Goal: Task Accomplishment & Management: Manage account settings

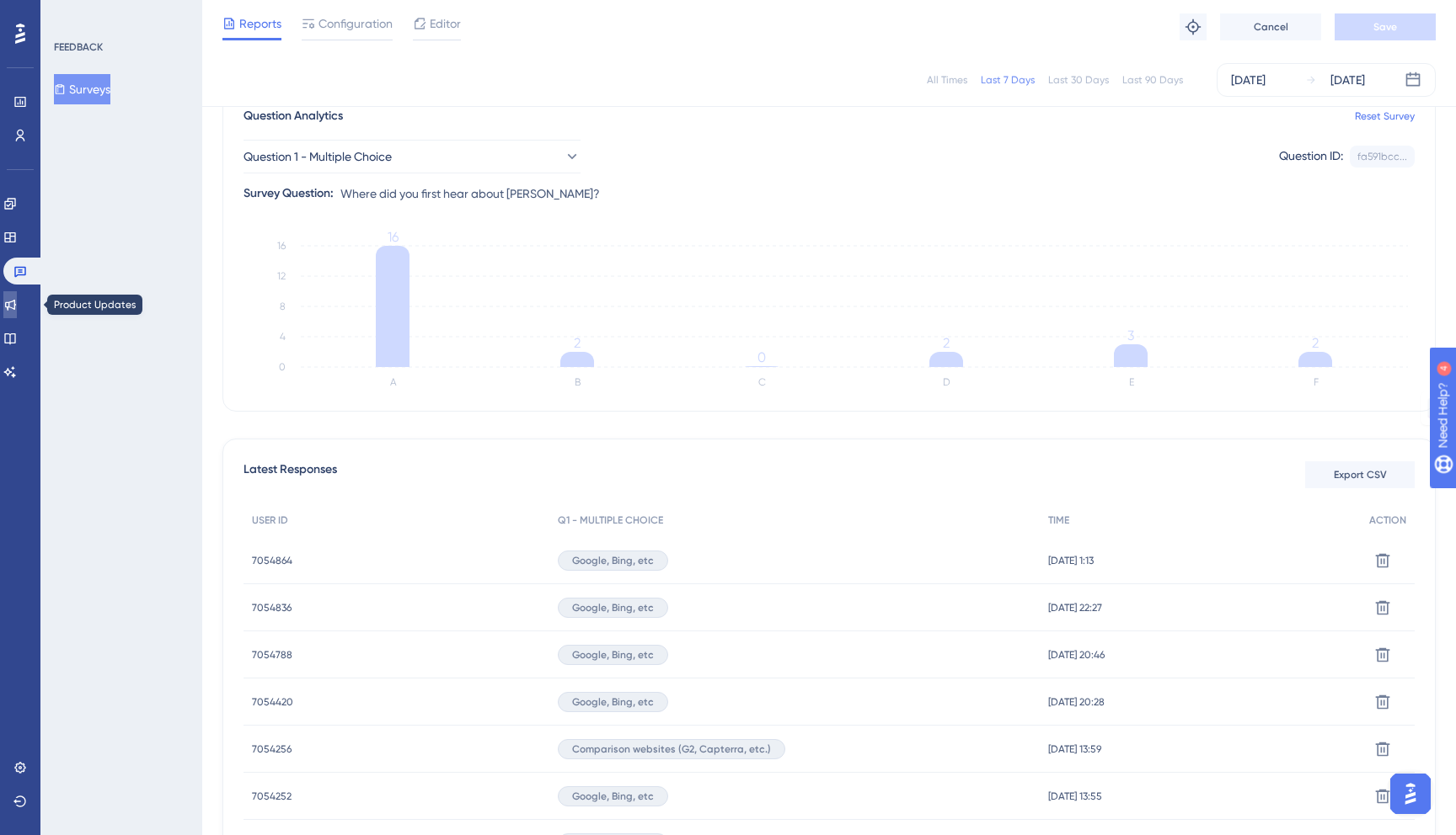
click at [16, 304] on icon at bounding box center [11, 305] width 11 height 11
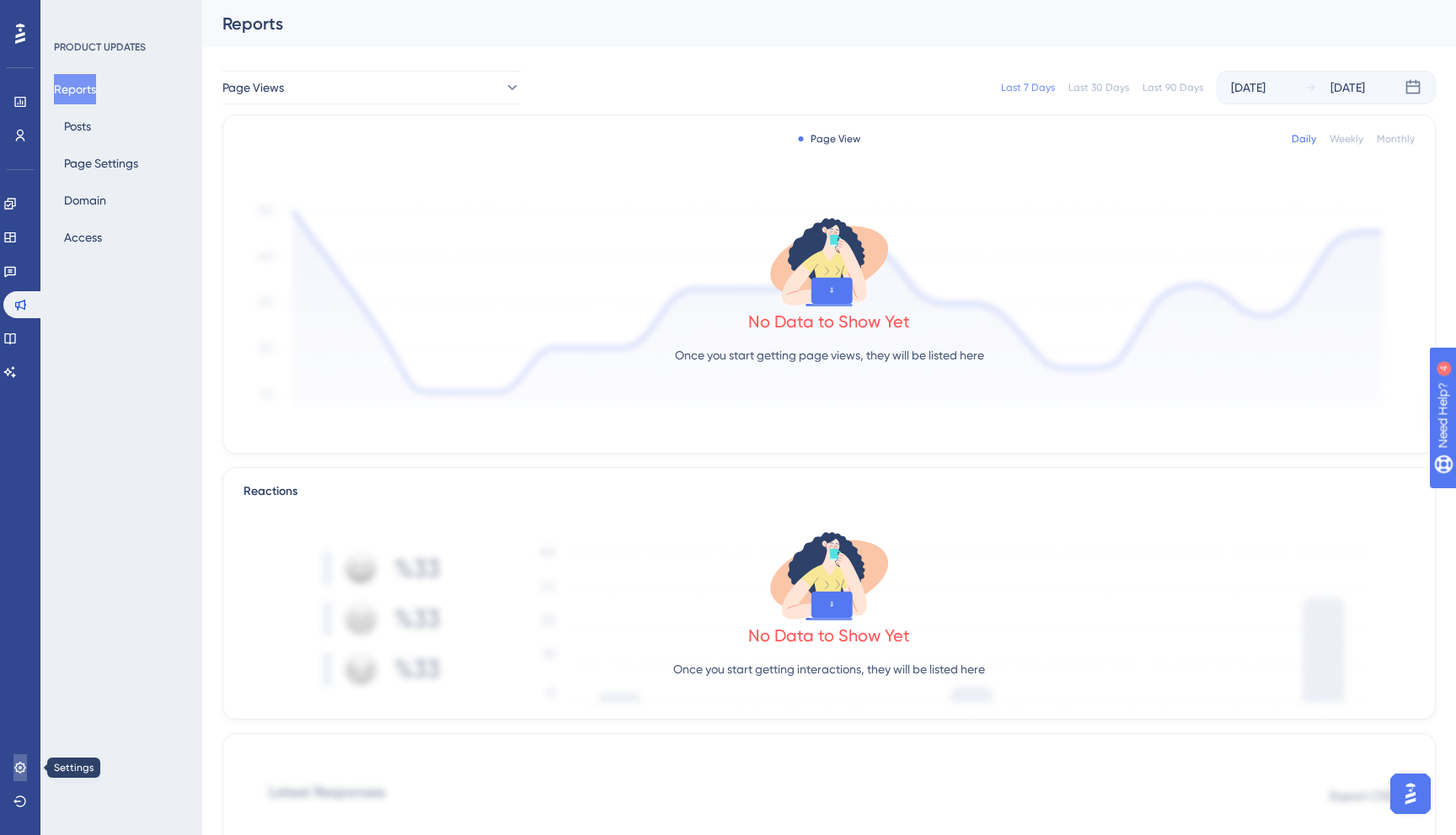
click at [19, 757] on link at bounding box center [20, 767] width 13 height 27
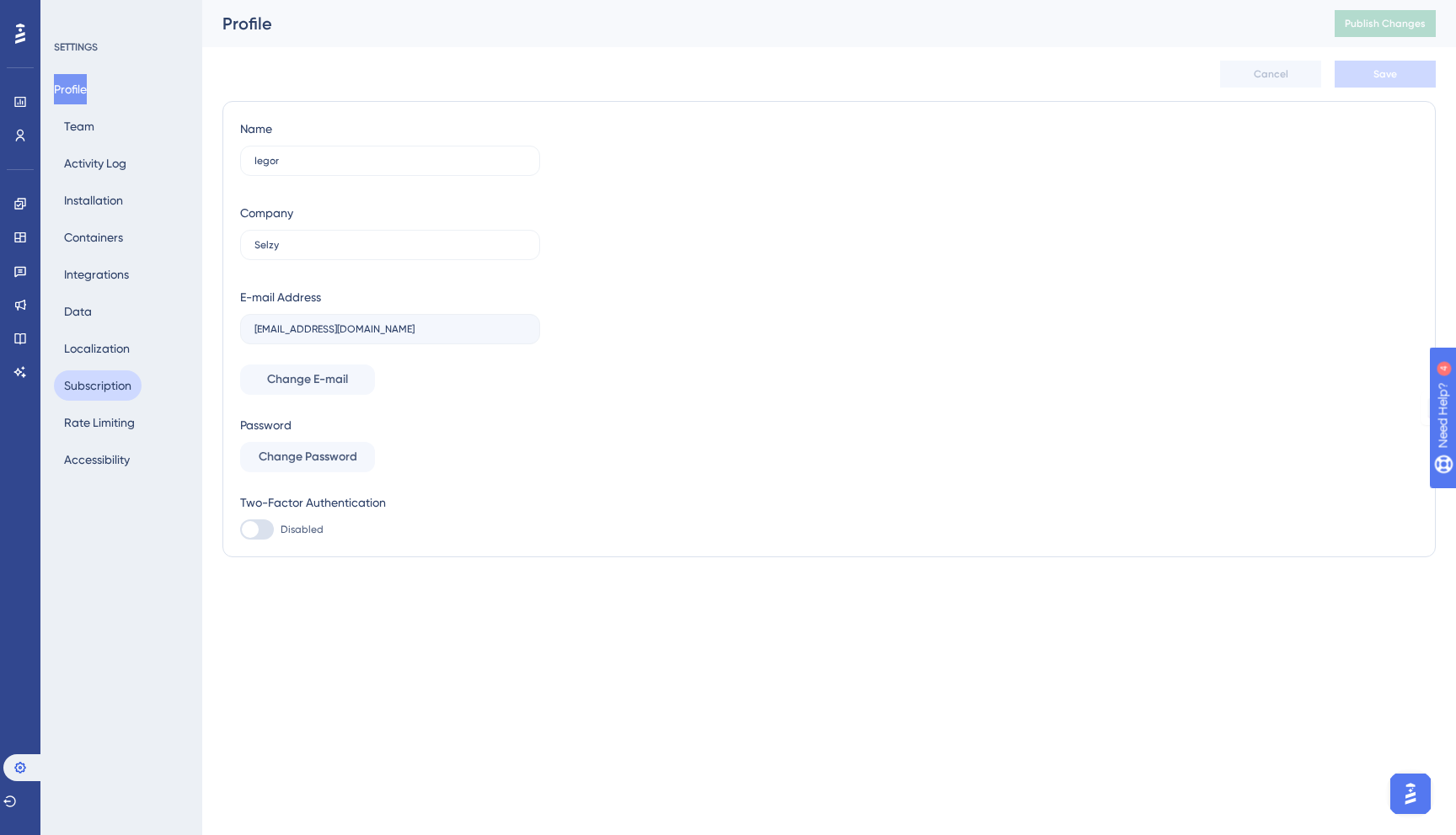
click at [100, 389] on button "Subscription" at bounding box center [97, 386] width 87 height 30
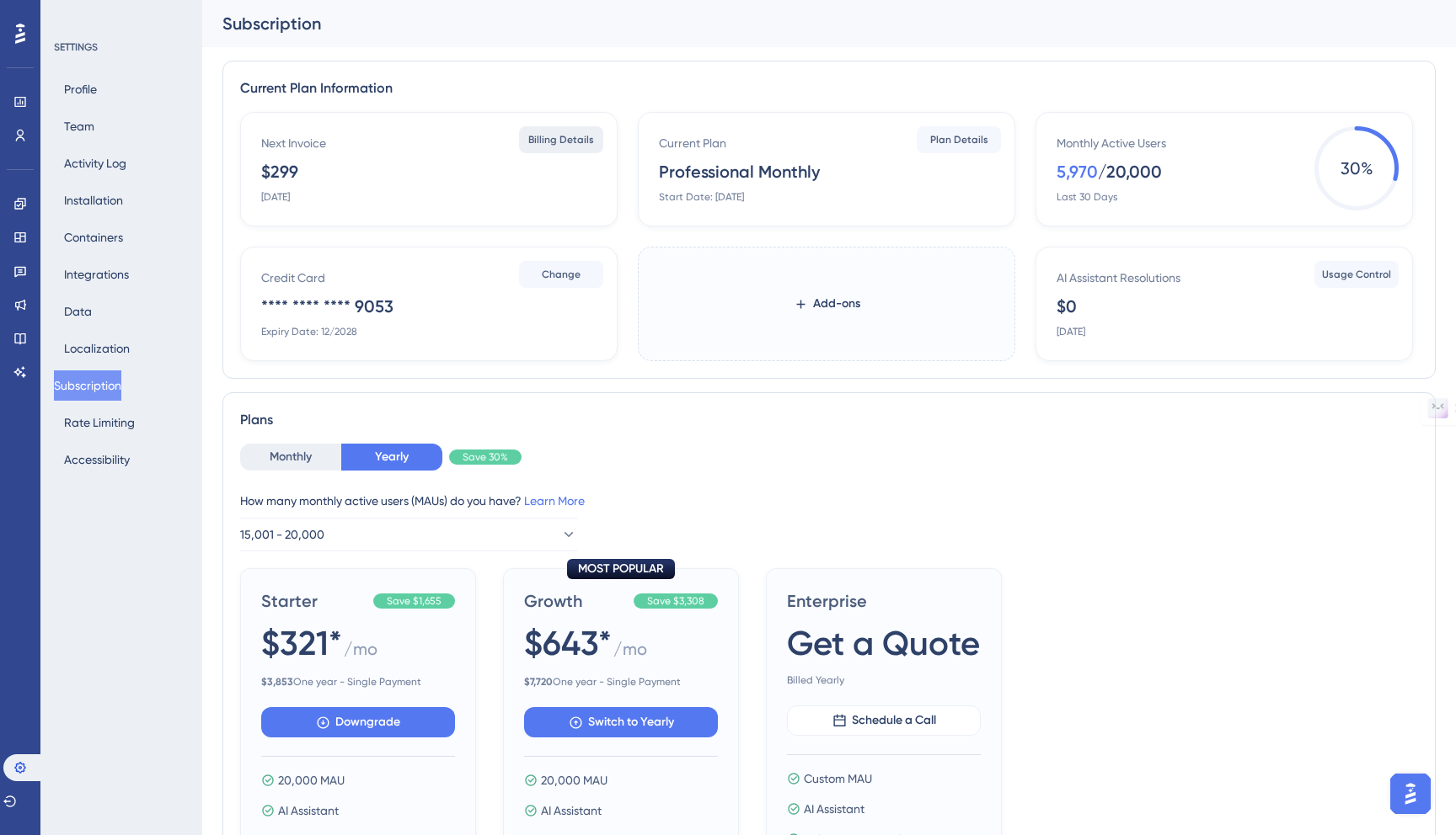
click at [552, 140] on span "Billing Details" at bounding box center [561, 139] width 66 height 13
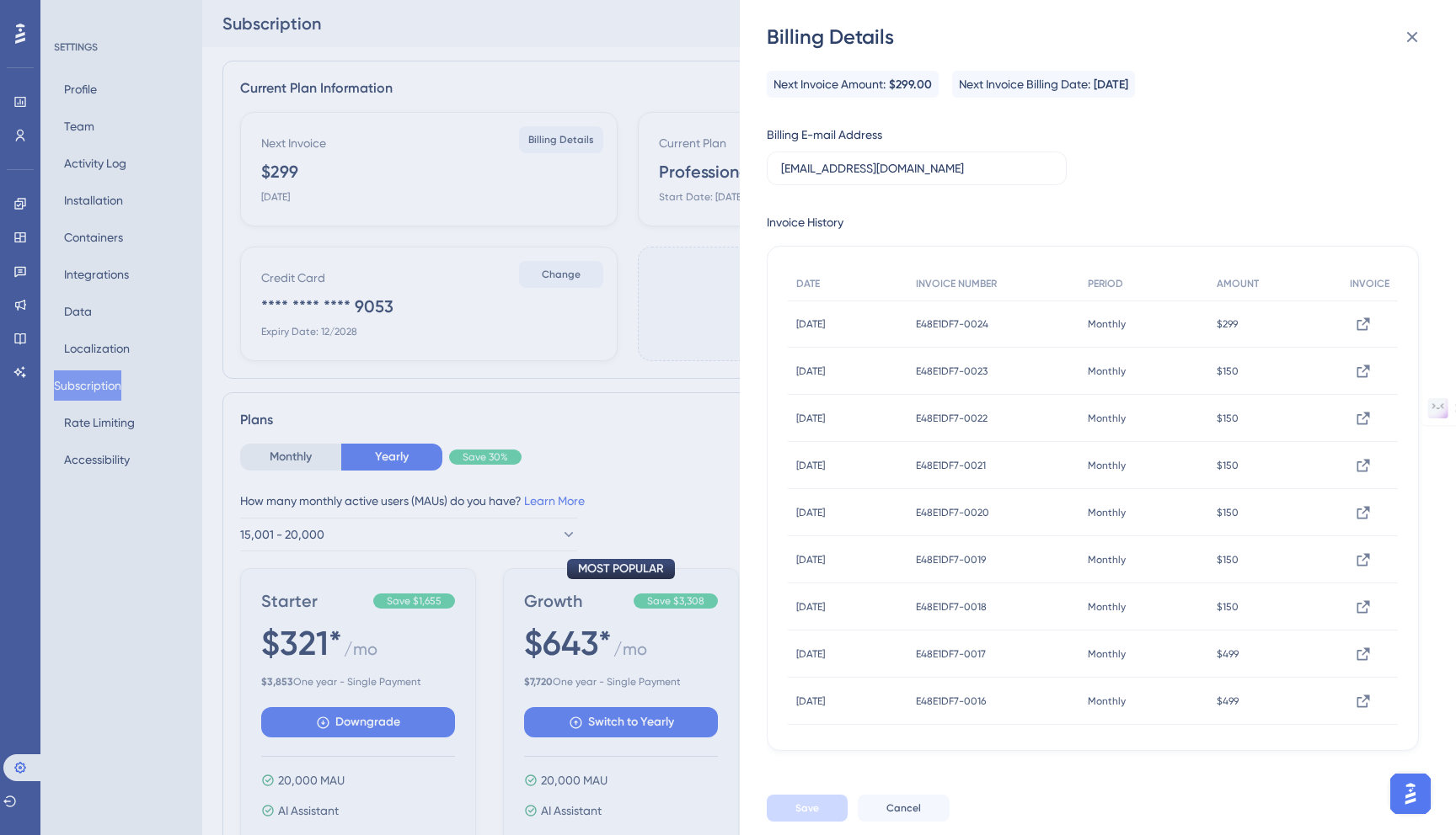
click at [1398, 795] on img "Open AI Assistant Launcher" at bounding box center [1410, 794] width 30 height 30
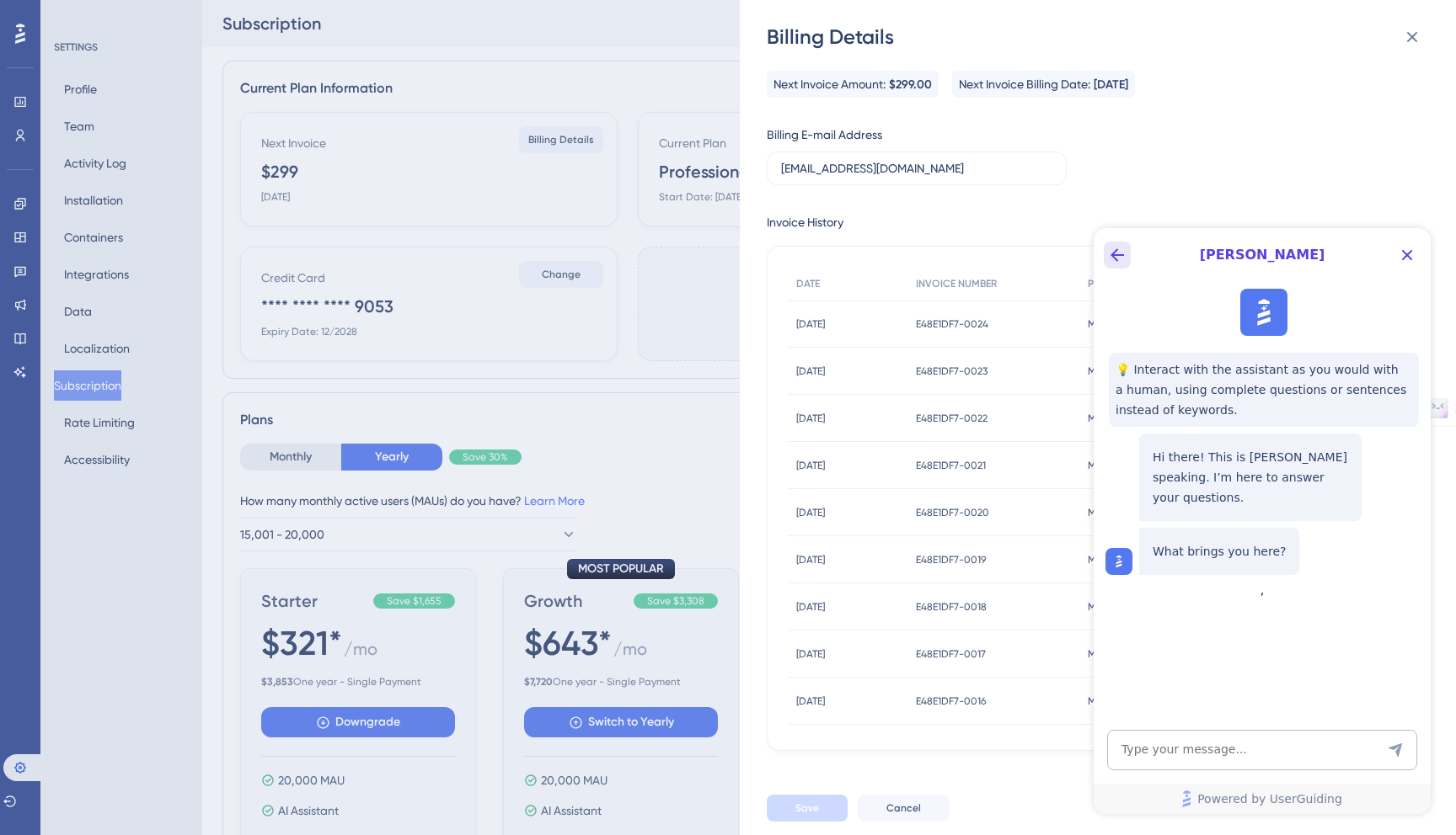
click at [1111, 255] on icon "Back Button" at bounding box center [1116, 255] width 13 height 13
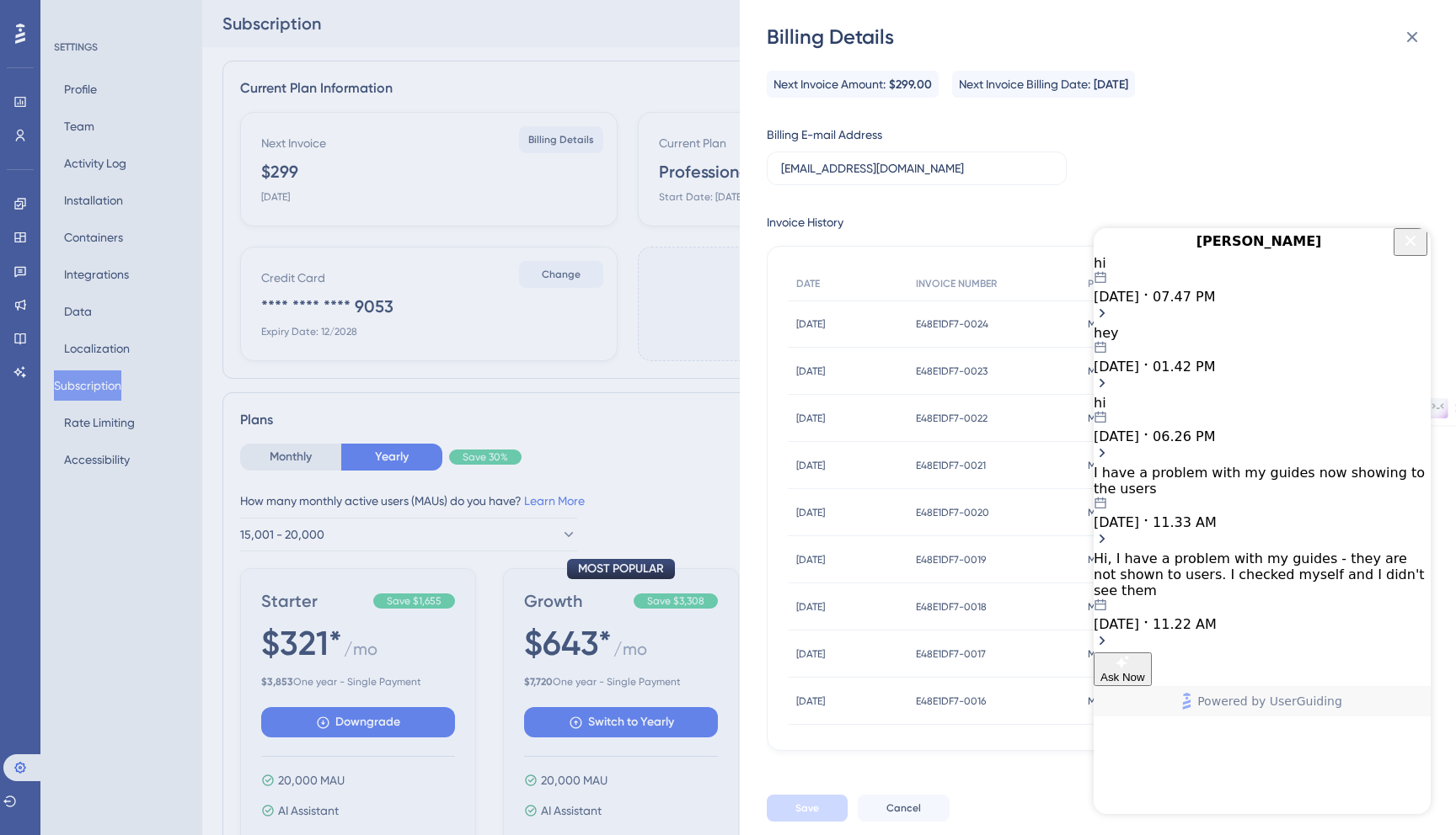
scroll to position [4, 0]
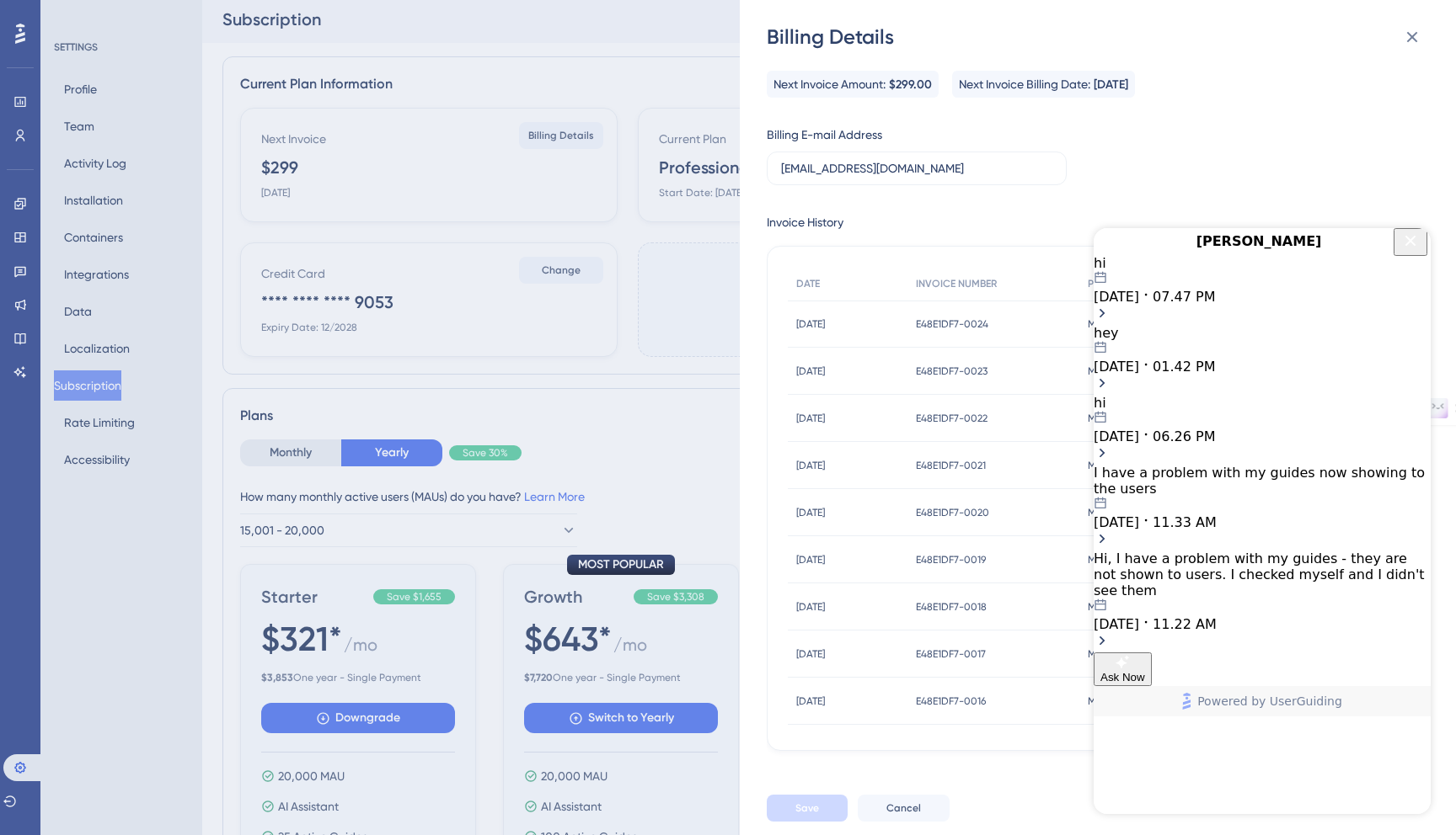
click at [1301, 530] on div "[DATE] 11.33 AM" at bounding box center [1262, 513] width 337 height 34
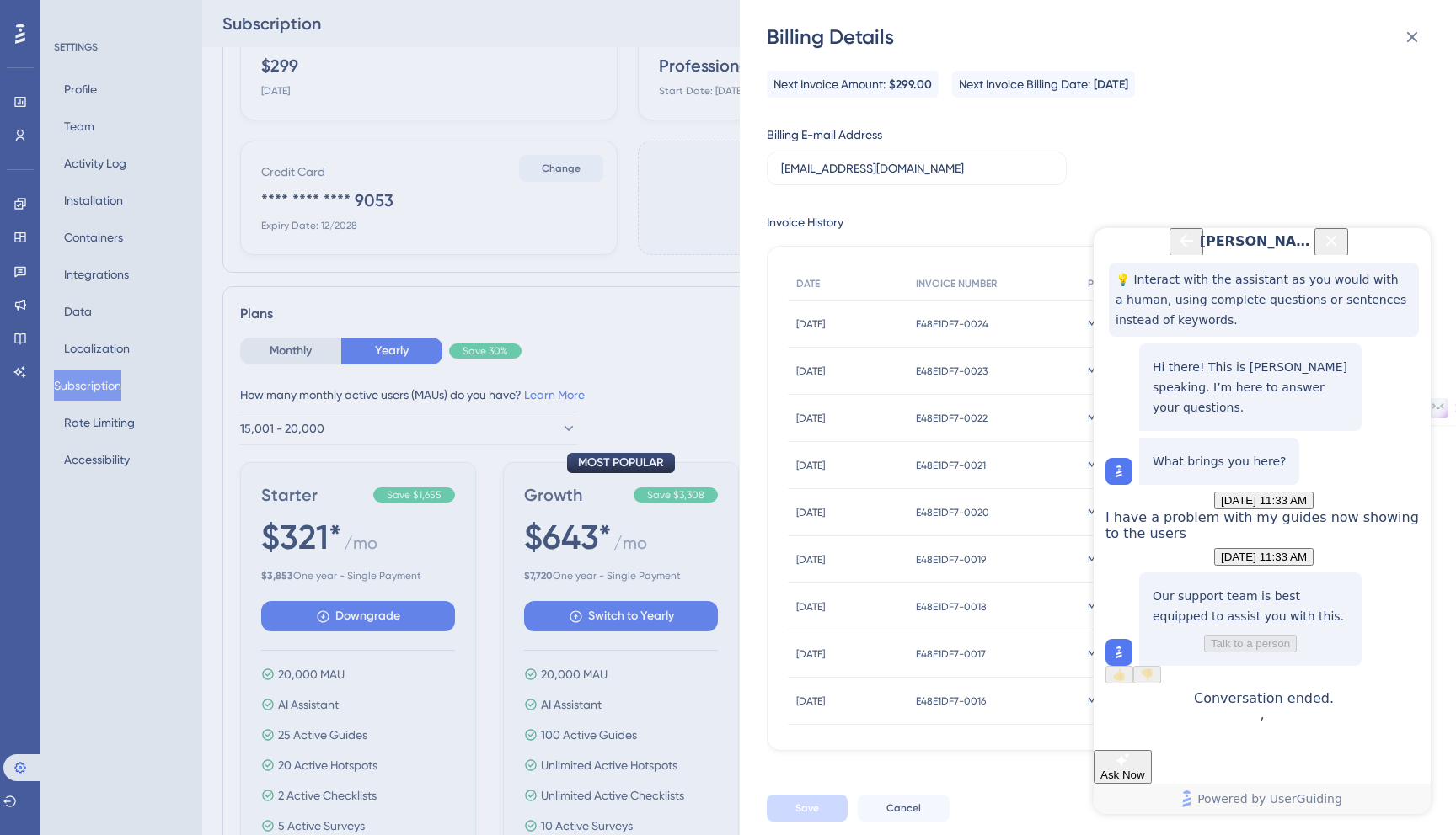
scroll to position [0, 0]
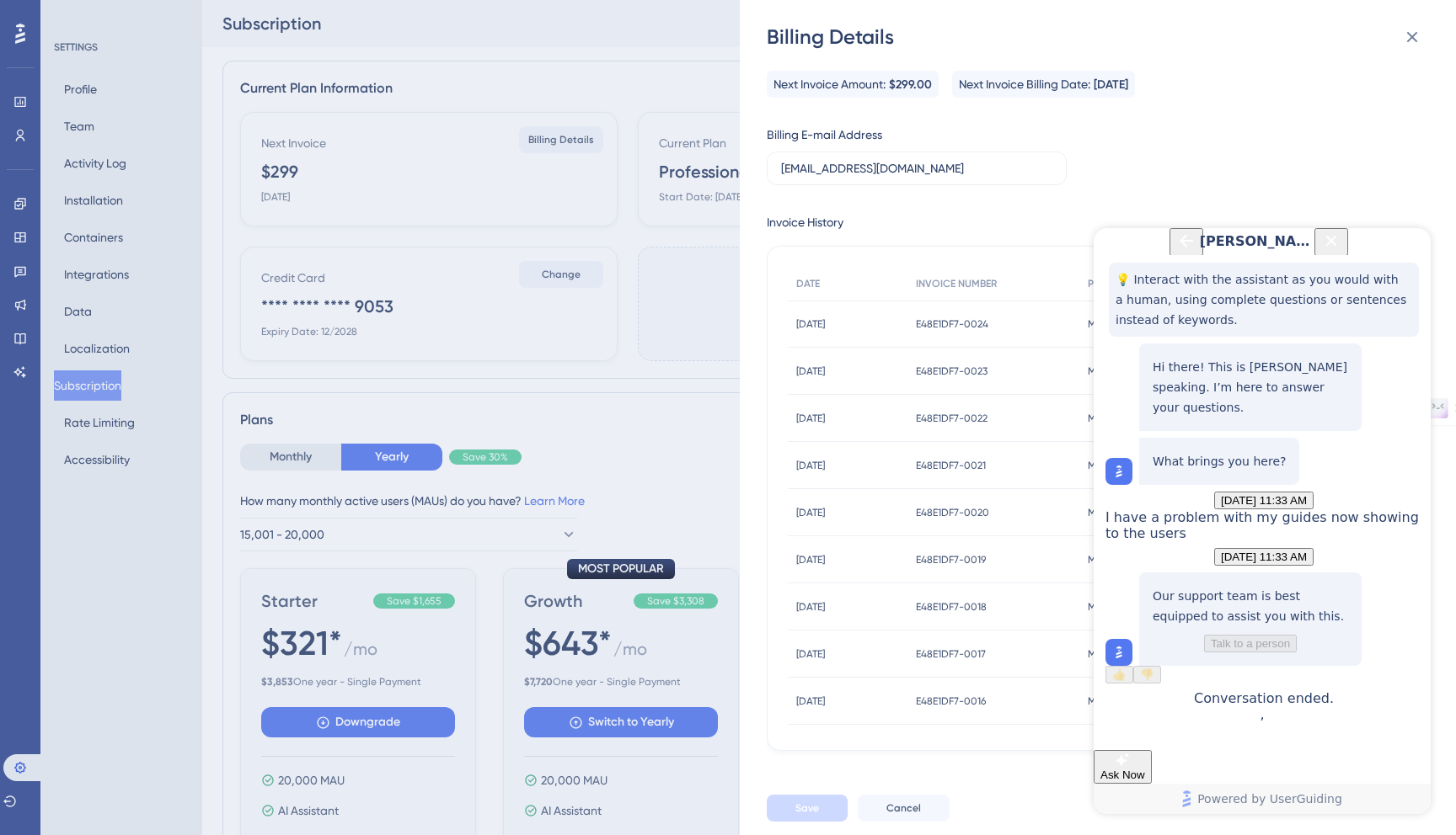
click at [1176, 251] on icon "Back Button" at bounding box center [1186, 241] width 21 height 20
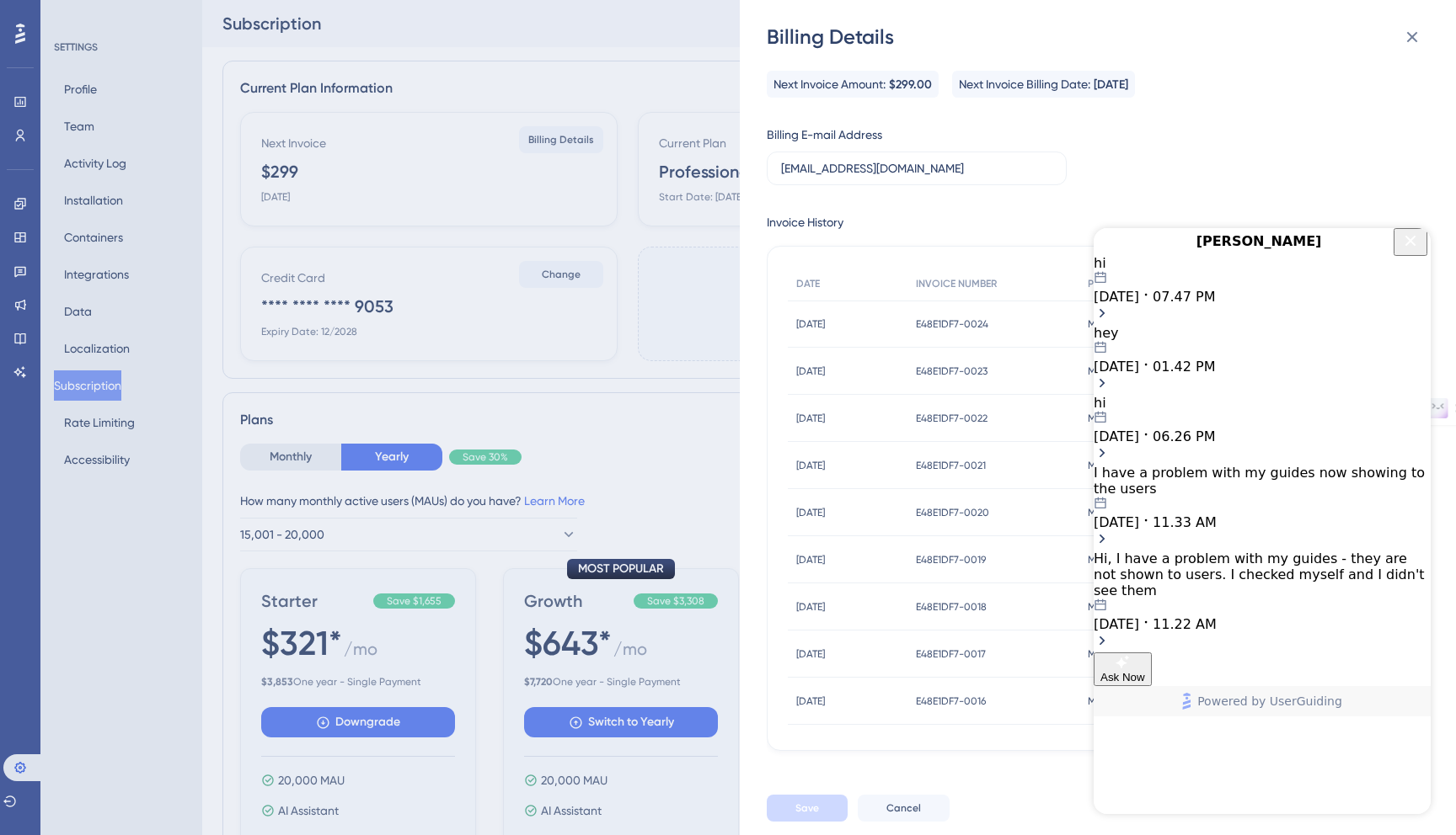
click at [1286, 619] on div "[DATE] 11.22 AM" at bounding box center [1262, 616] width 337 height 34
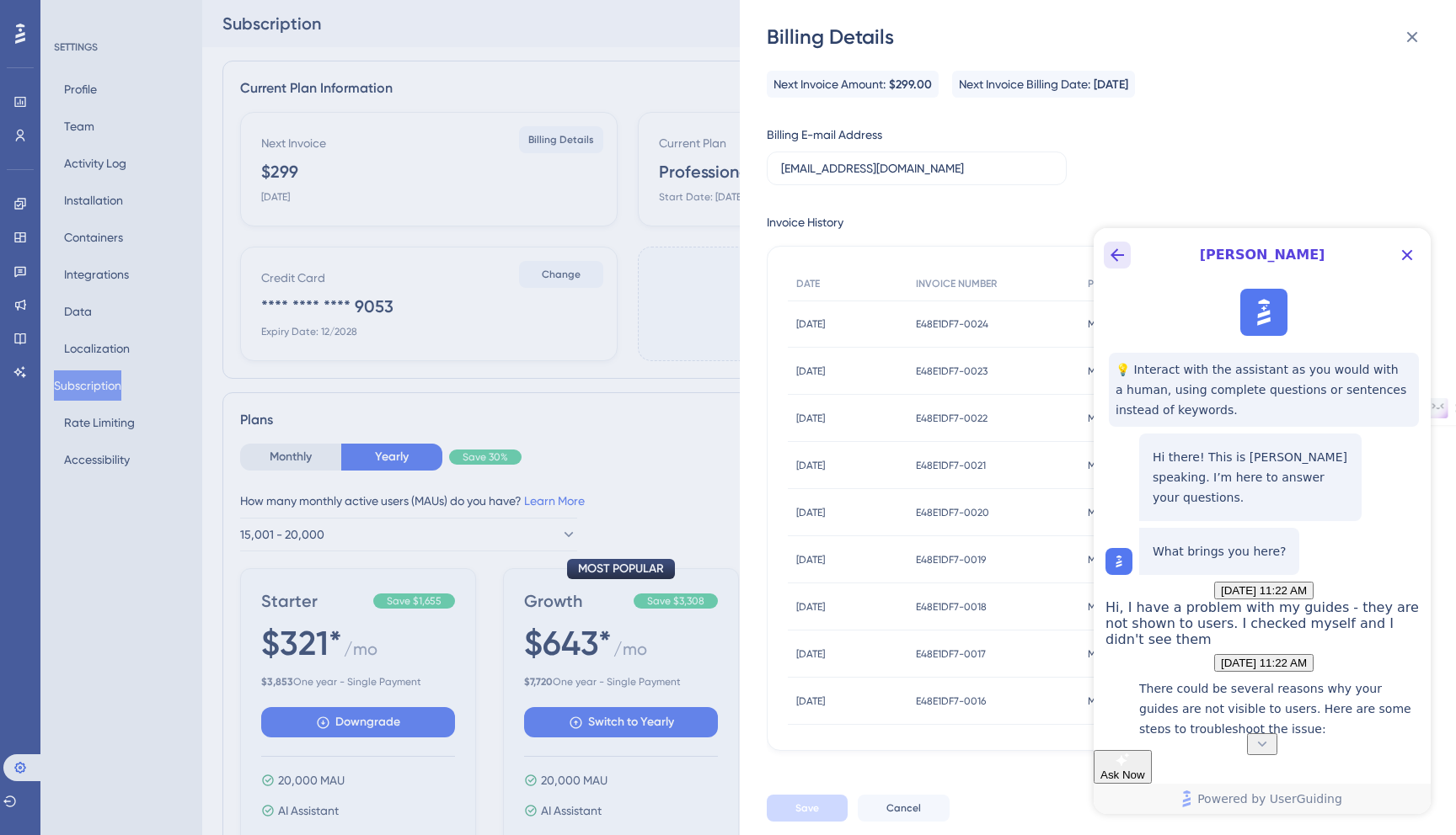
click at [1114, 261] on icon "Back Button" at bounding box center [1116, 255] width 21 height 20
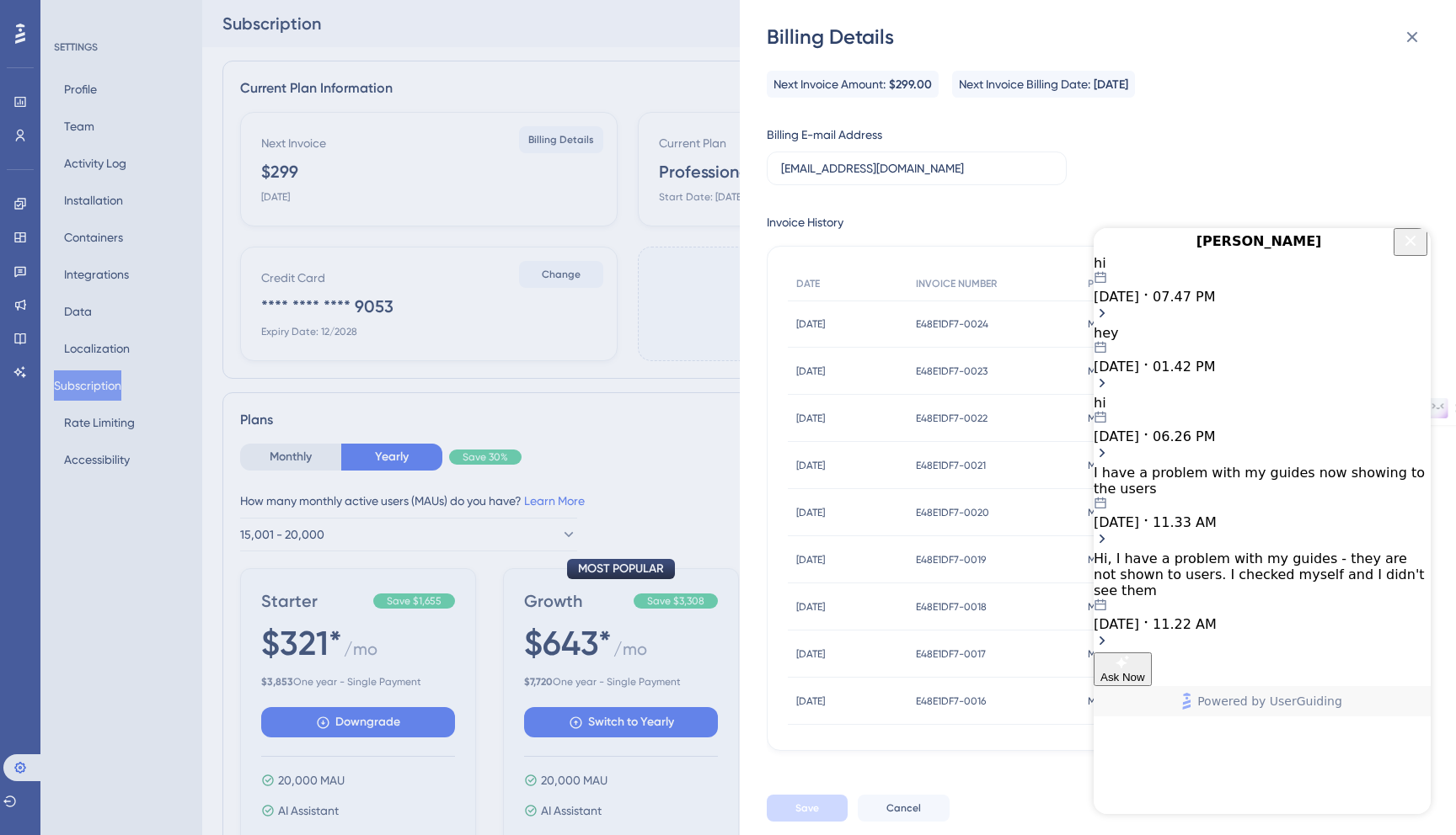
click at [1270, 374] on div "hey [DATE] 01.42 PM" at bounding box center [1262, 350] width 337 height 50
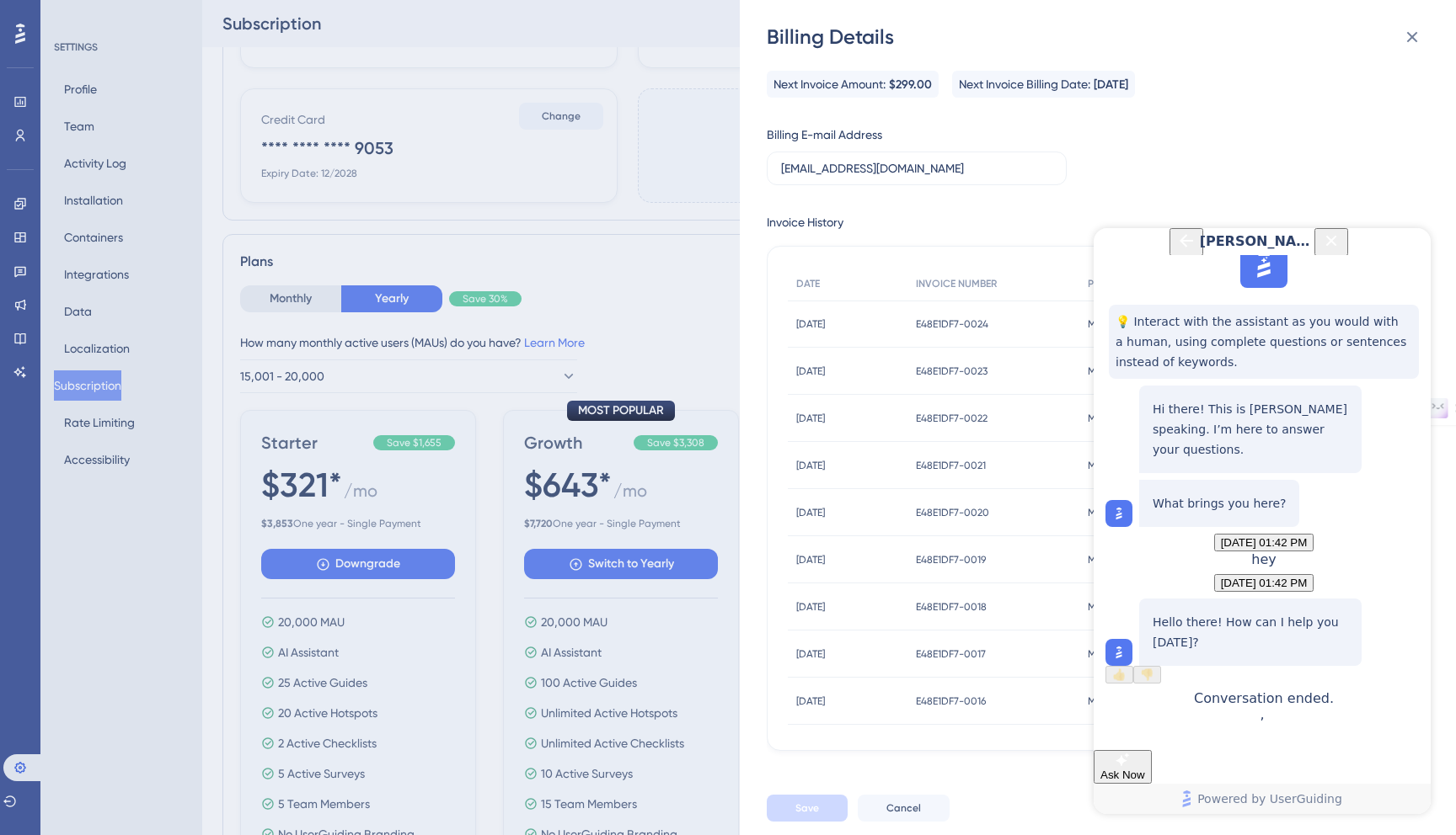
click at [1176, 251] on icon "Back Button" at bounding box center [1186, 241] width 21 height 20
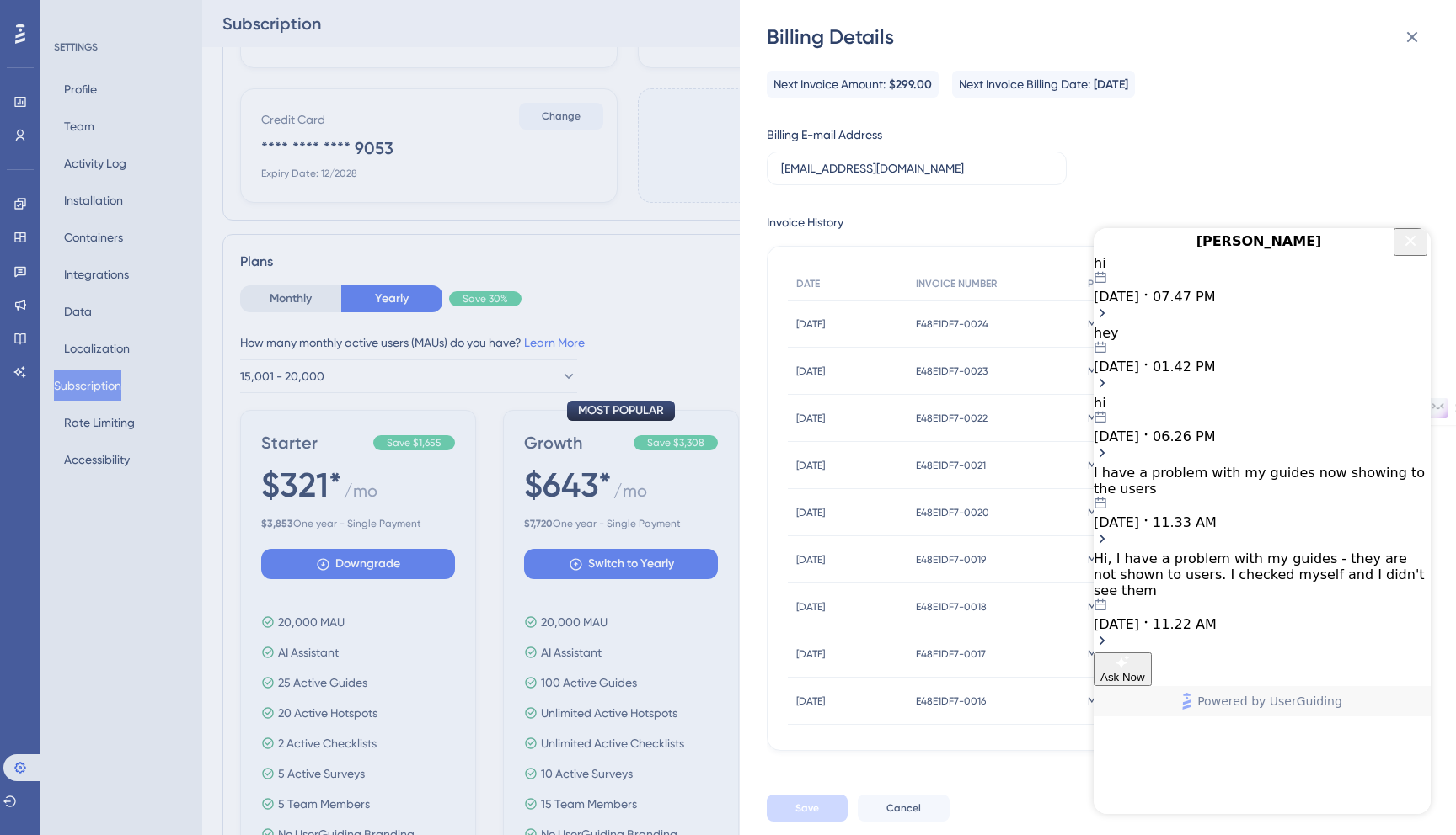
click at [1139, 305] on span "[DATE]" at bounding box center [1115, 297] width 45 height 16
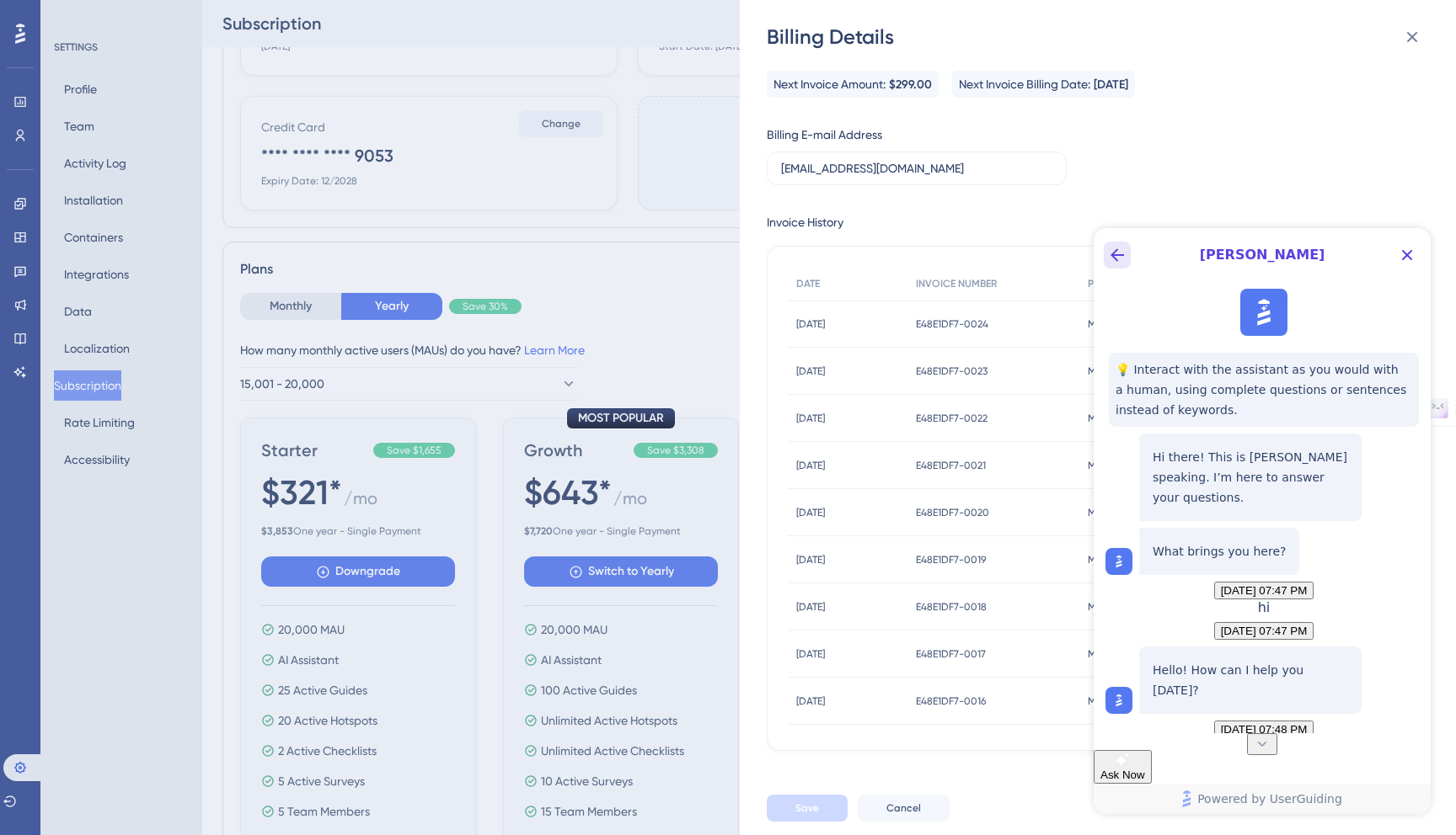
click at [1115, 266] on button "Back Button" at bounding box center [1117, 255] width 27 height 27
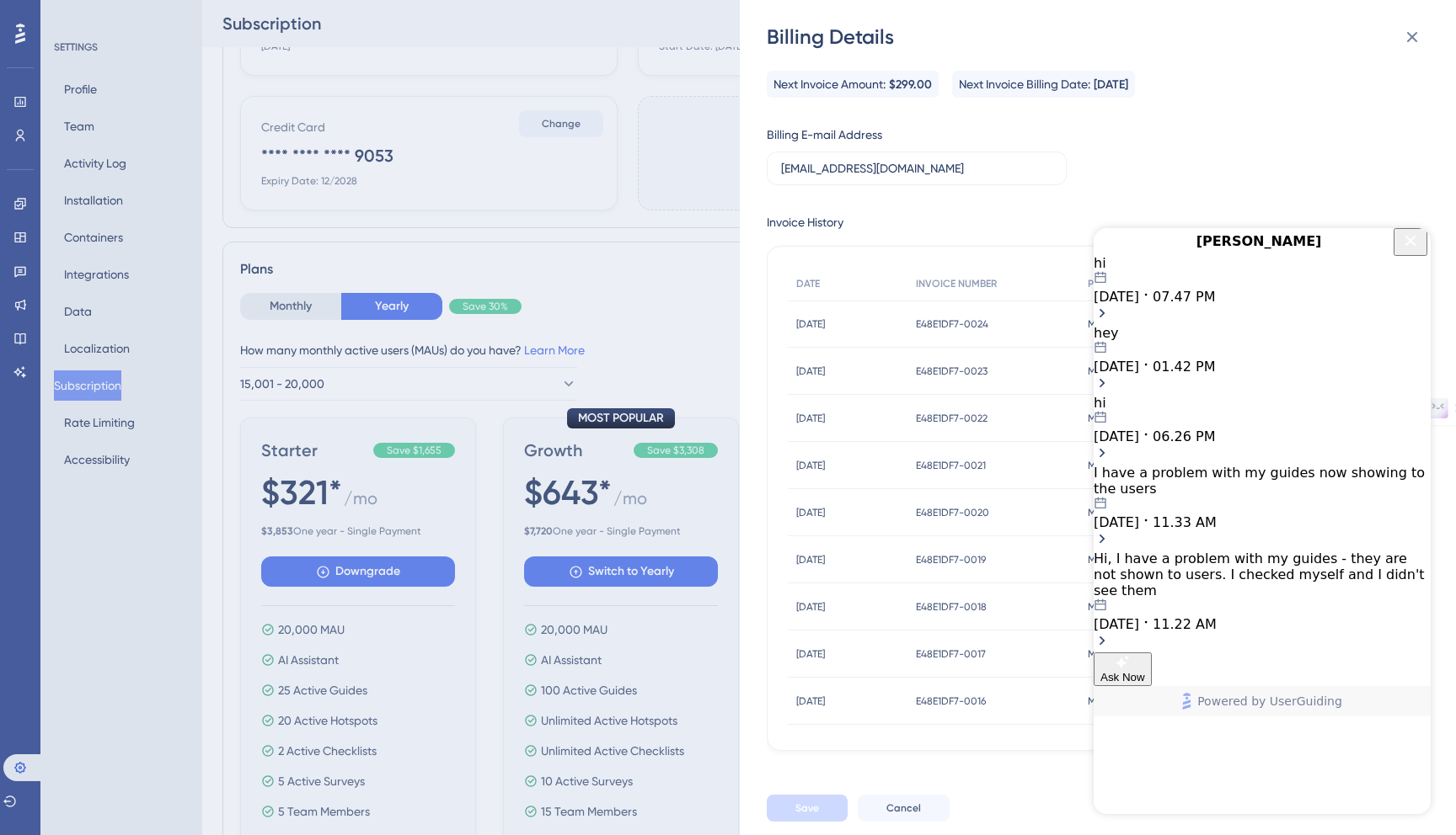
drag, startPoint x: 1411, startPoint y: 250, endPoint x: 2503, endPoint y: 414, distance: 1104.2
click at [1411, 250] on icon "Close Button" at bounding box center [1410, 241] width 21 height 20
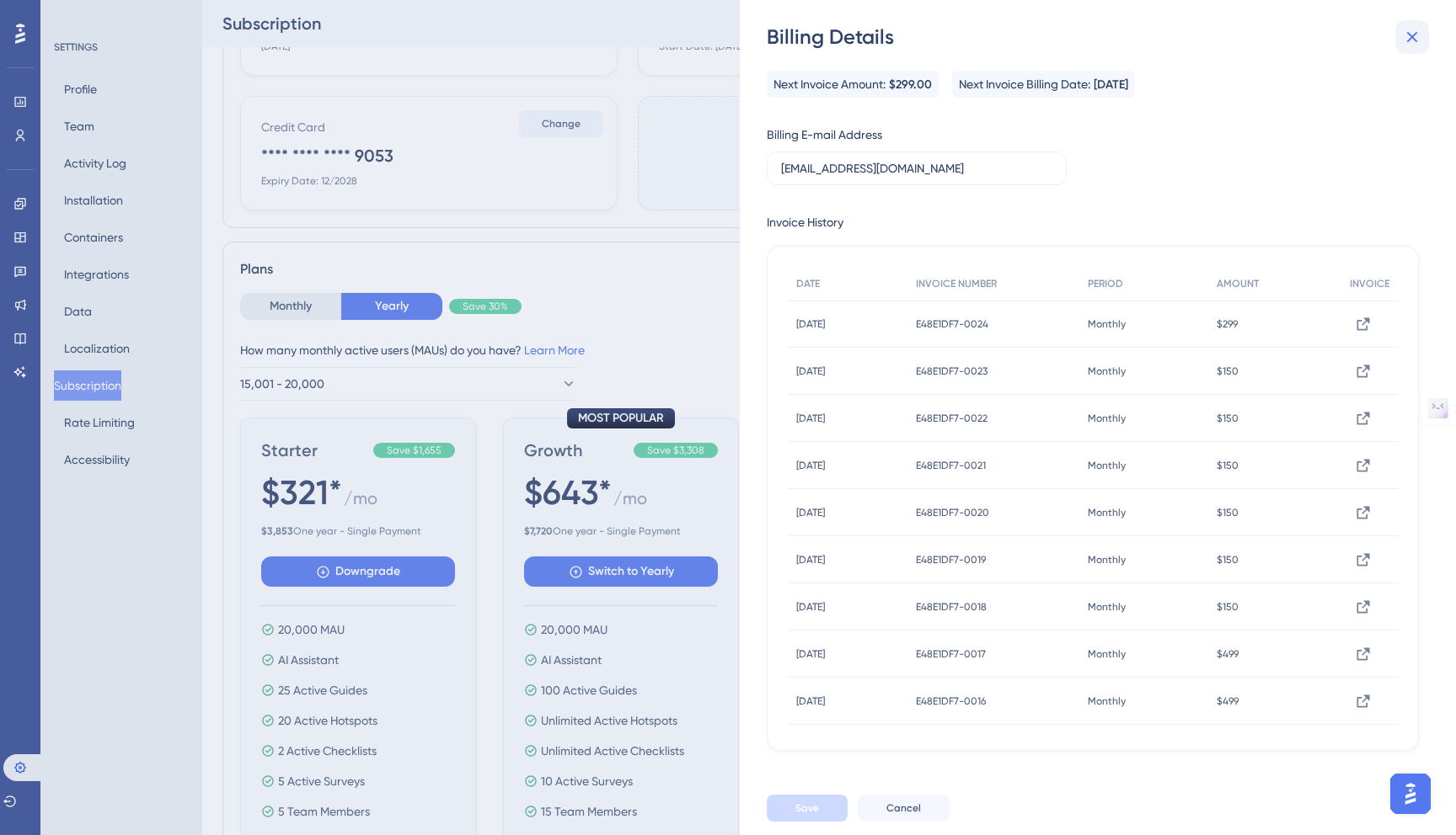
click at [1412, 29] on icon at bounding box center [1411, 37] width 21 height 20
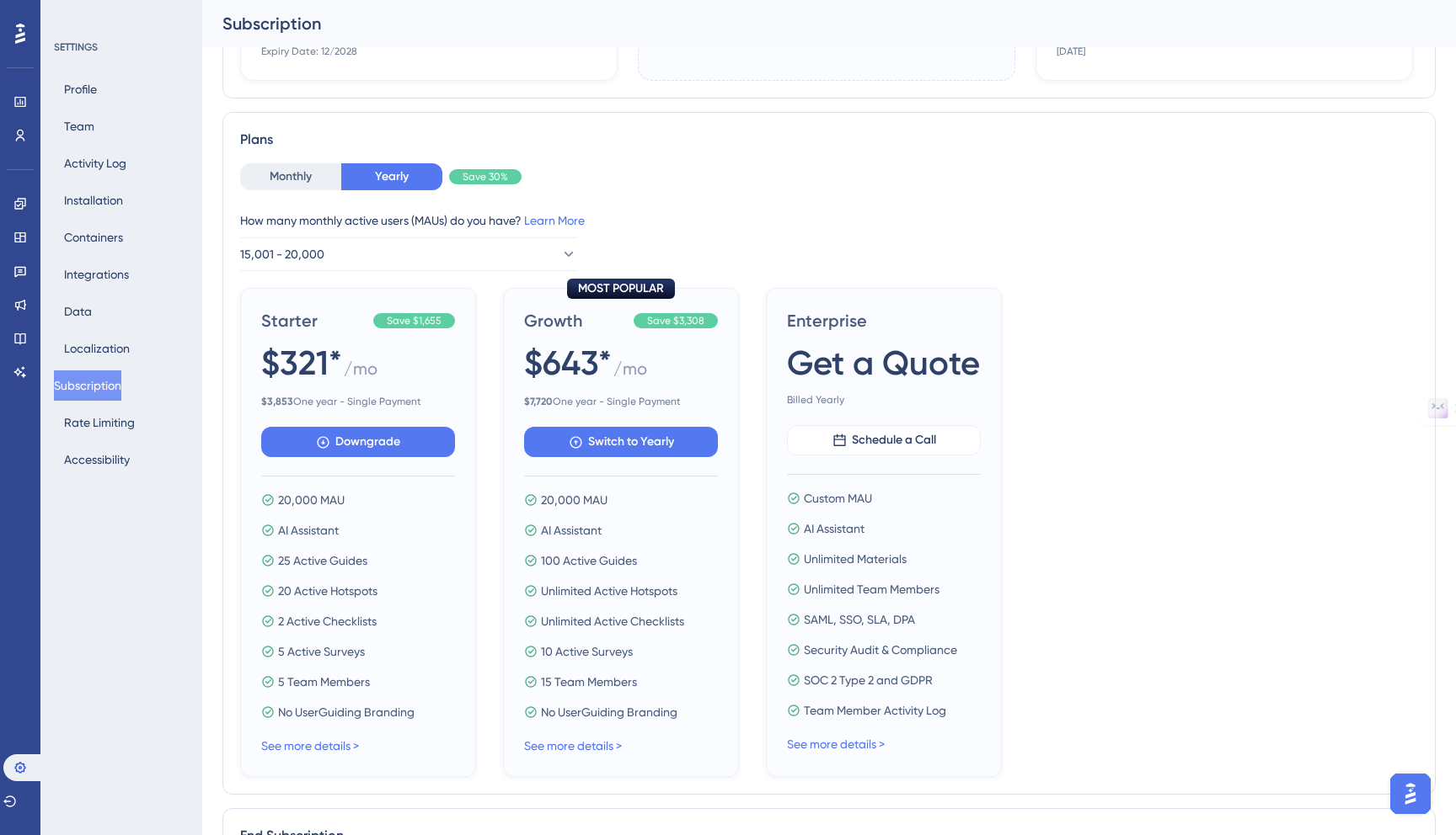
scroll to position [426, 0]
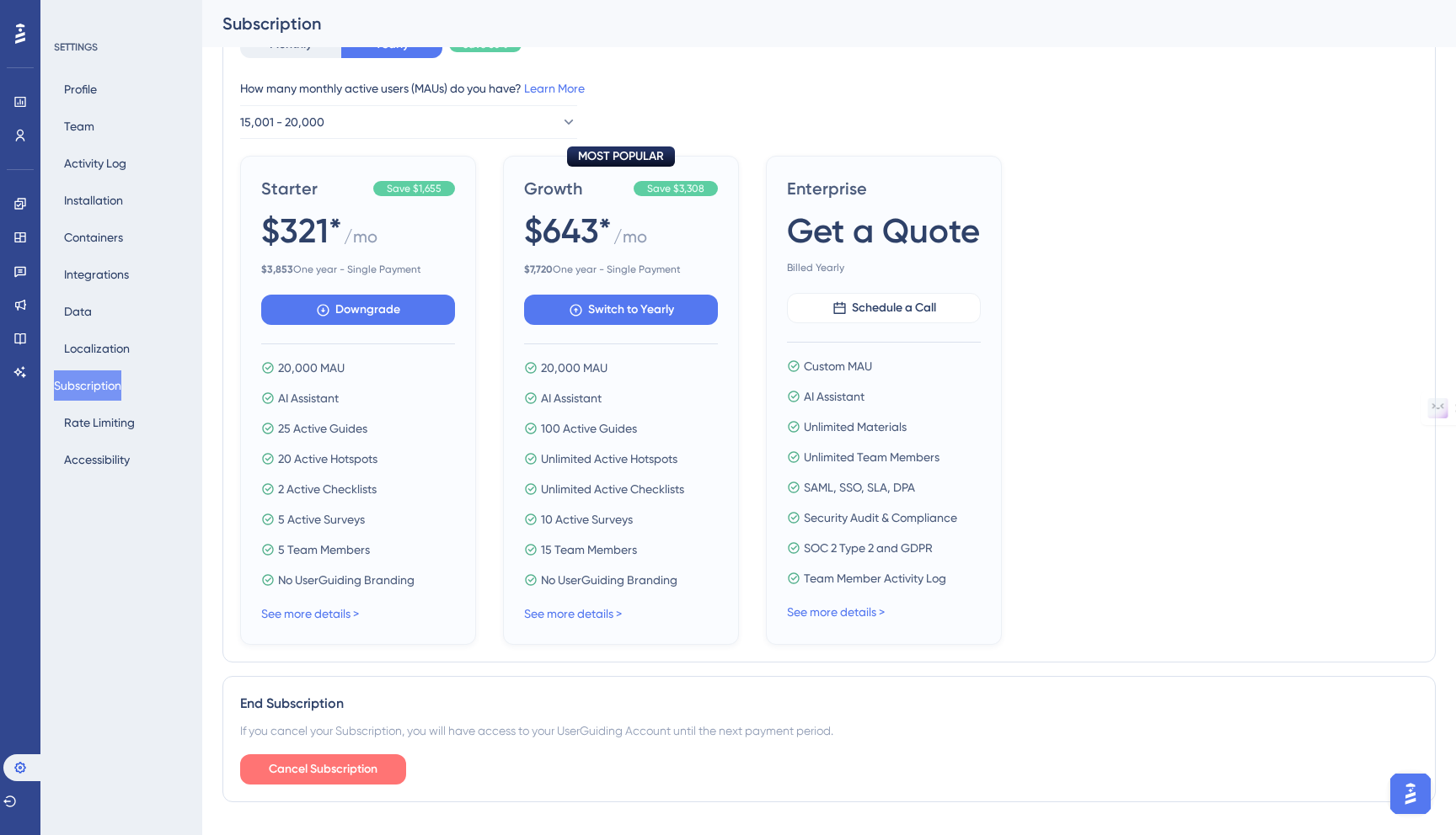
click at [343, 778] on span "Cancel Subscription" at bounding box center [323, 769] width 109 height 20
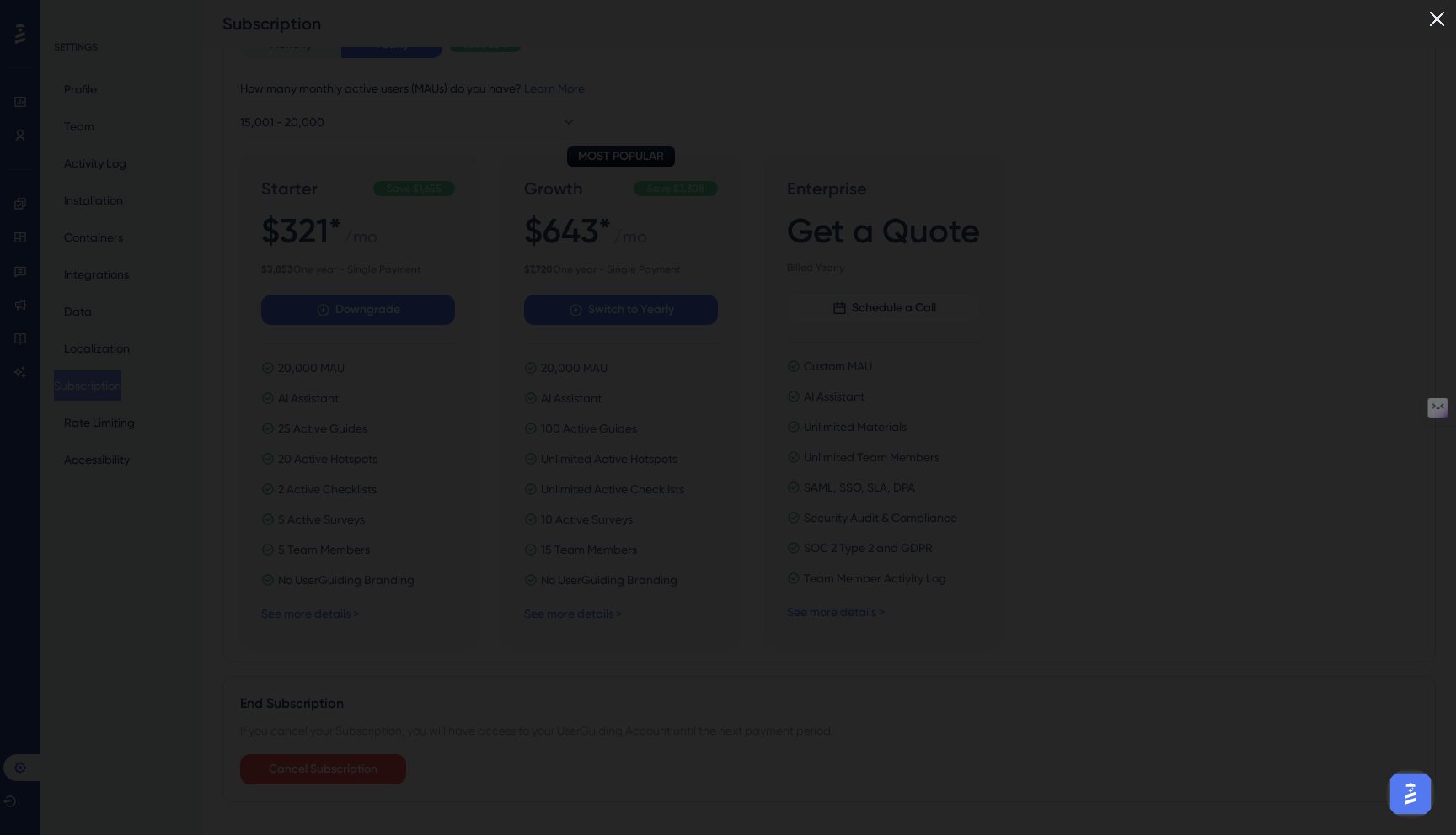
click at [1440, 22] on img at bounding box center [1436, 19] width 28 height 28
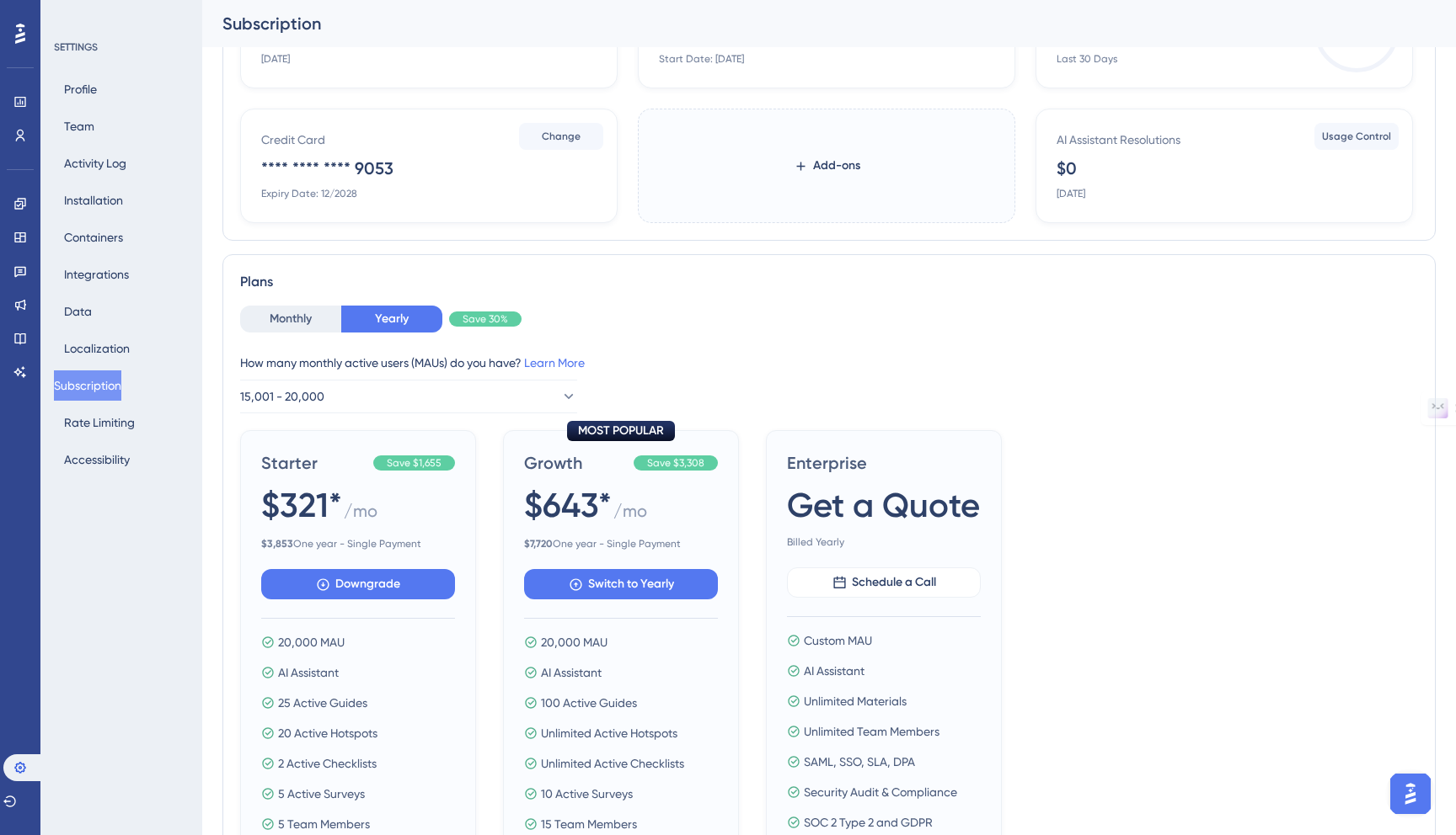
scroll to position [0, 0]
